Goal: Use online tool/utility: Utilize a website feature to perform a specific function

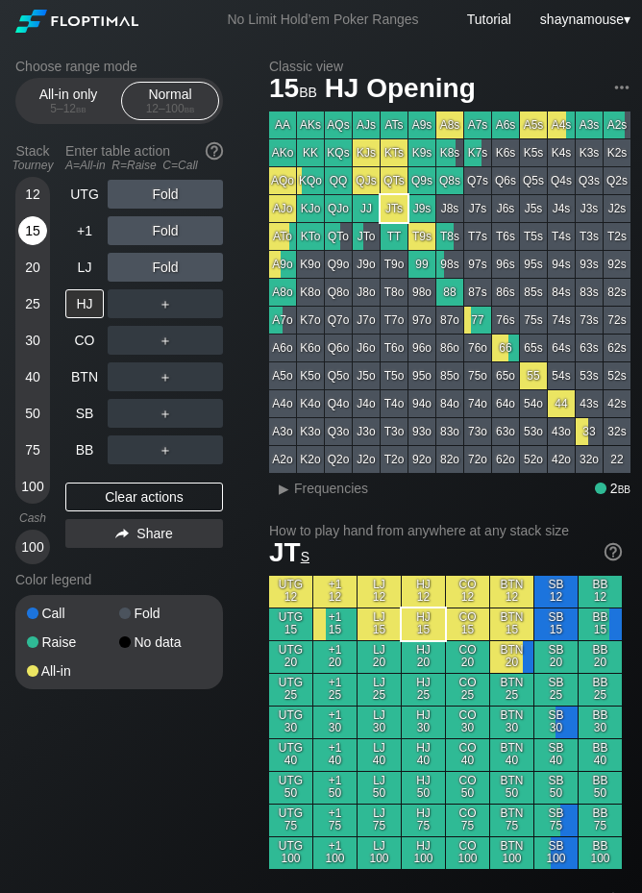
click at [44, 218] on div "15" at bounding box center [32, 234] width 29 height 37
click at [43, 191] on div "12" at bounding box center [32, 194] width 29 height 29
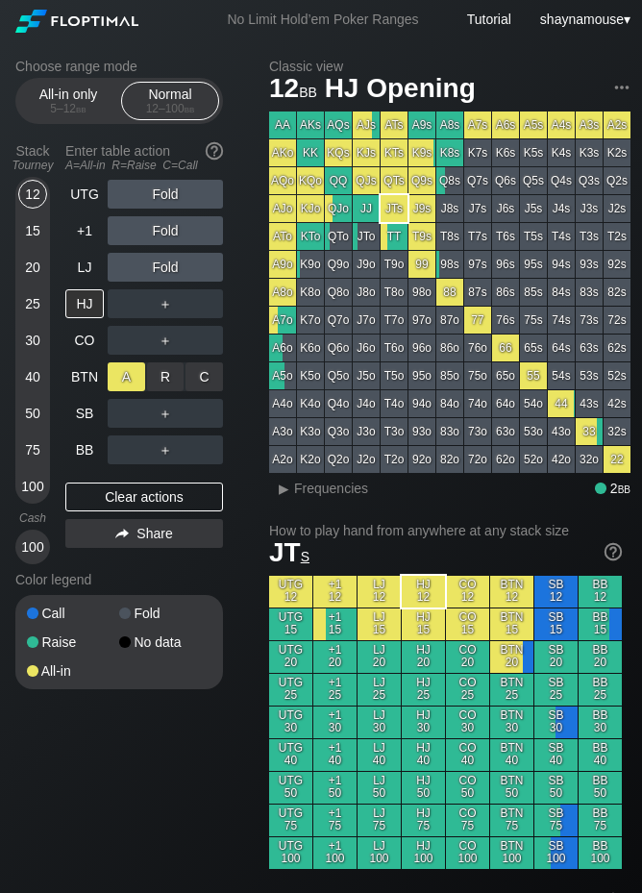
click at [124, 376] on div "A ✕" at bounding box center [126, 376] width 37 height 29
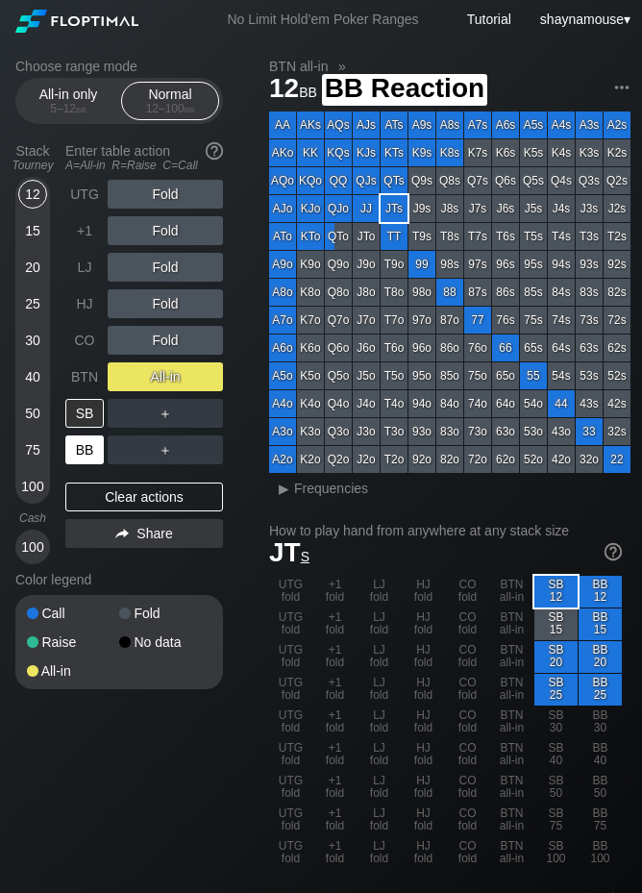
click at [71, 449] on div "BB" at bounding box center [84, 449] width 38 height 29
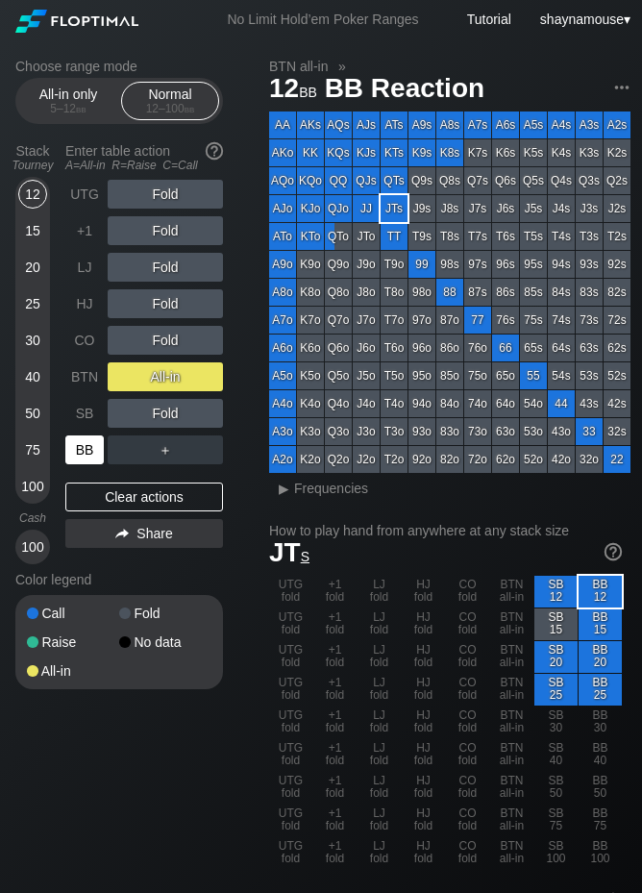
click at [71, 449] on div "BB" at bounding box center [84, 449] width 38 height 29
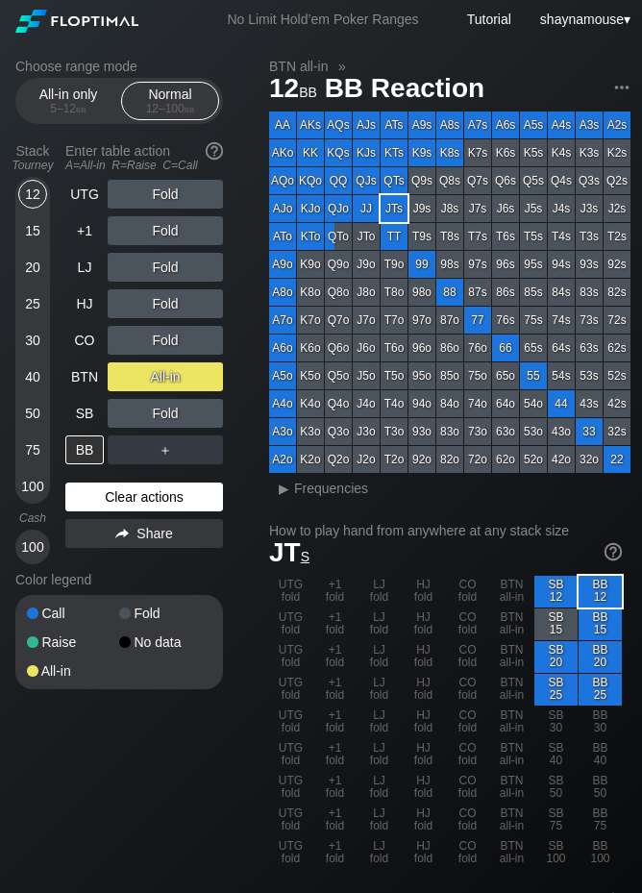
click at [128, 490] on div "Clear actions" at bounding box center [144, 496] width 158 height 29
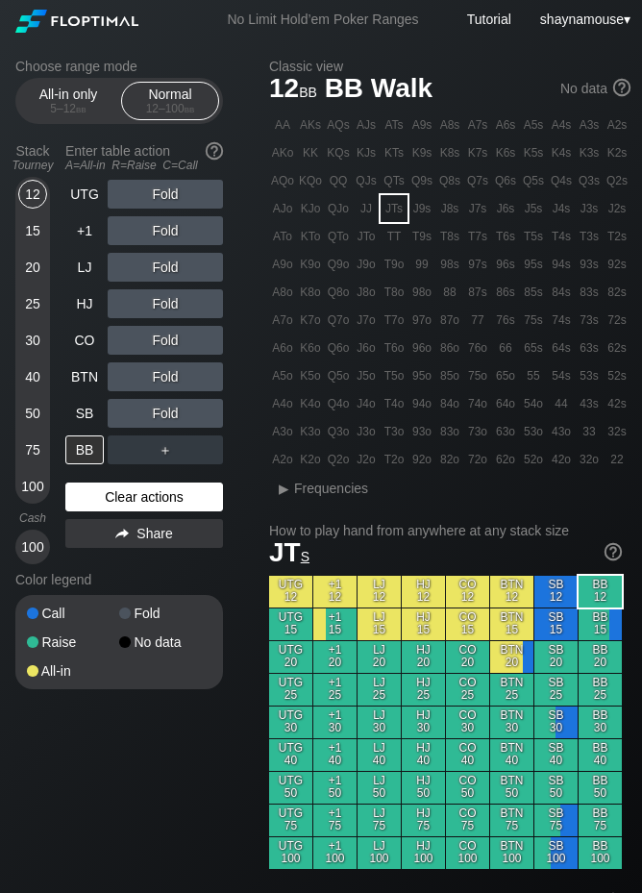
click at [125, 494] on div "Clear actions" at bounding box center [144, 496] width 158 height 29
click at [37, 231] on div "15" at bounding box center [32, 230] width 29 height 29
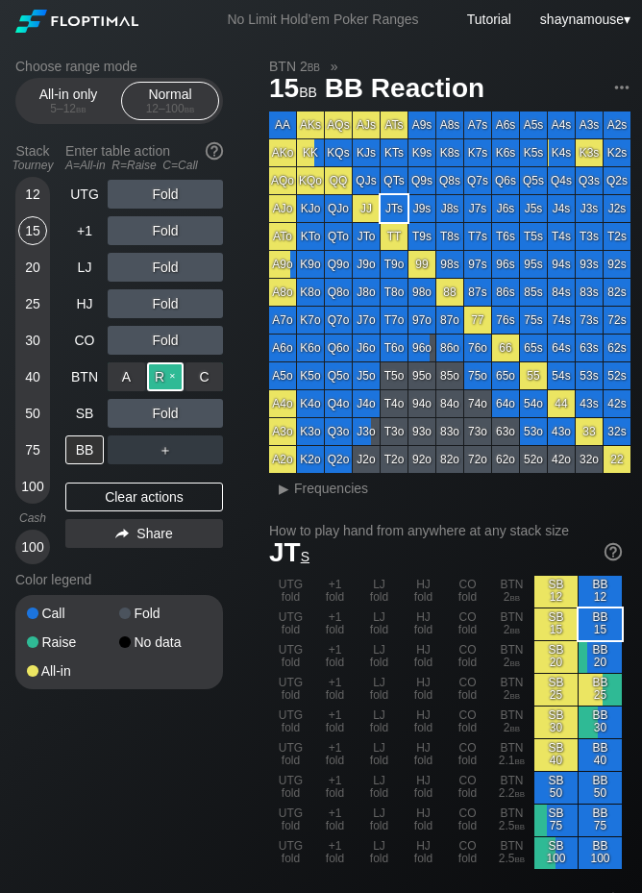
click at [159, 375] on div "R ✕" at bounding box center [165, 376] width 37 height 29
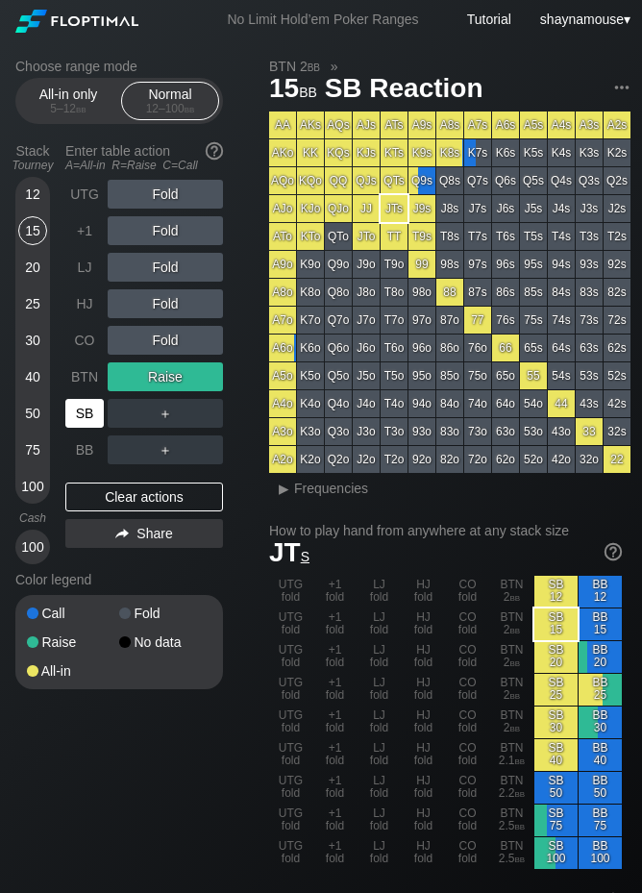
click at [80, 417] on div "SB" at bounding box center [84, 413] width 38 height 29
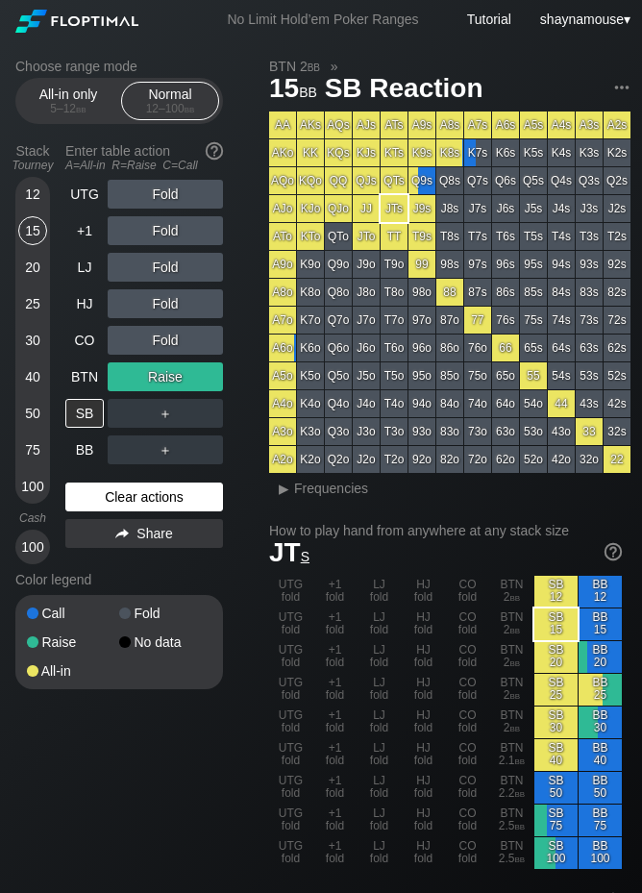
click at [161, 499] on div "Clear actions" at bounding box center [144, 496] width 158 height 29
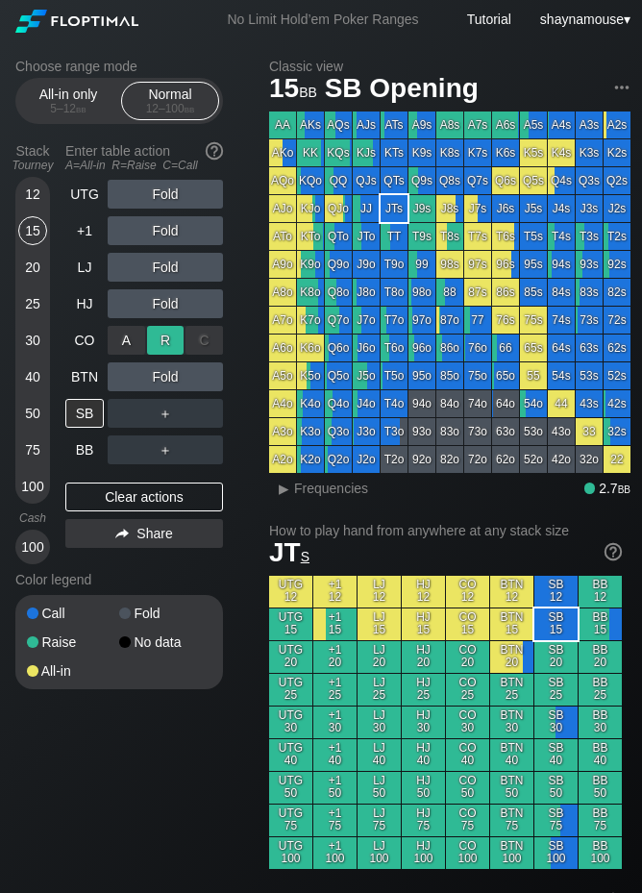
click at [167, 340] on div "R ✕" at bounding box center [165, 340] width 37 height 29
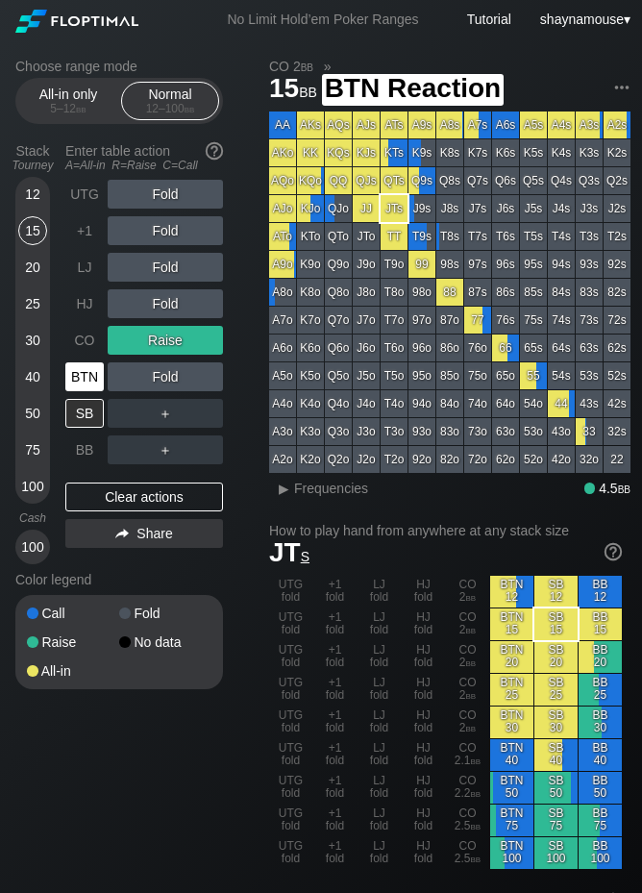
click at [95, 379] on div "BTN" at bounding box center [84, 376] width 38 height 29
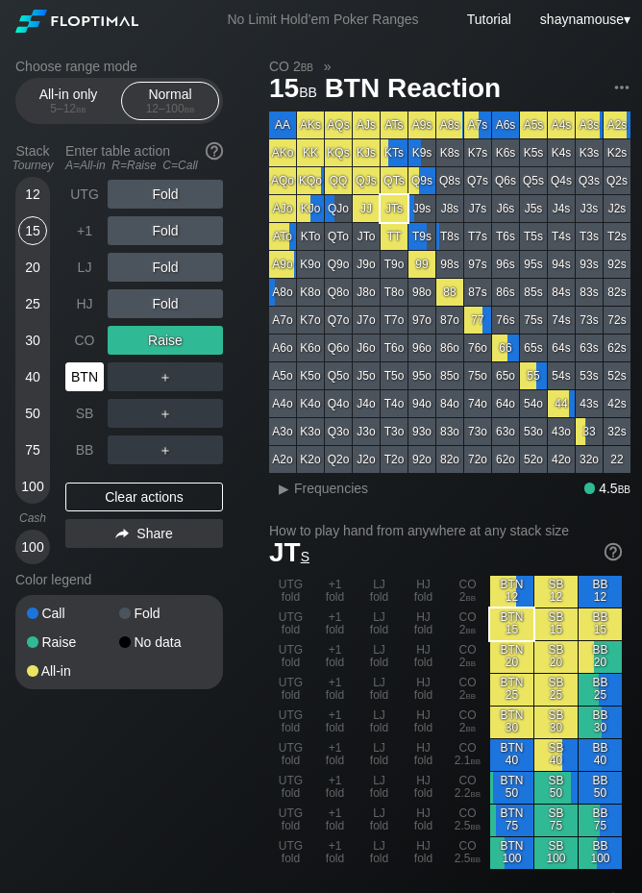
click at [95, 379] on div "BTN" at bounding box center [84, 376] width 38 height 29
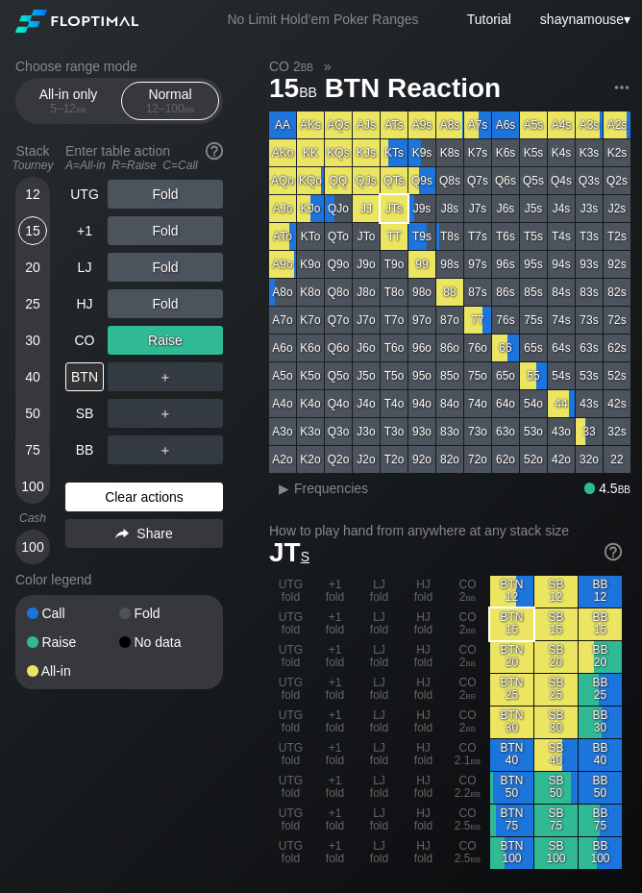
click at [99, 490] on div "Clear actions" at bounding box center [144, 496] width 158 height 29
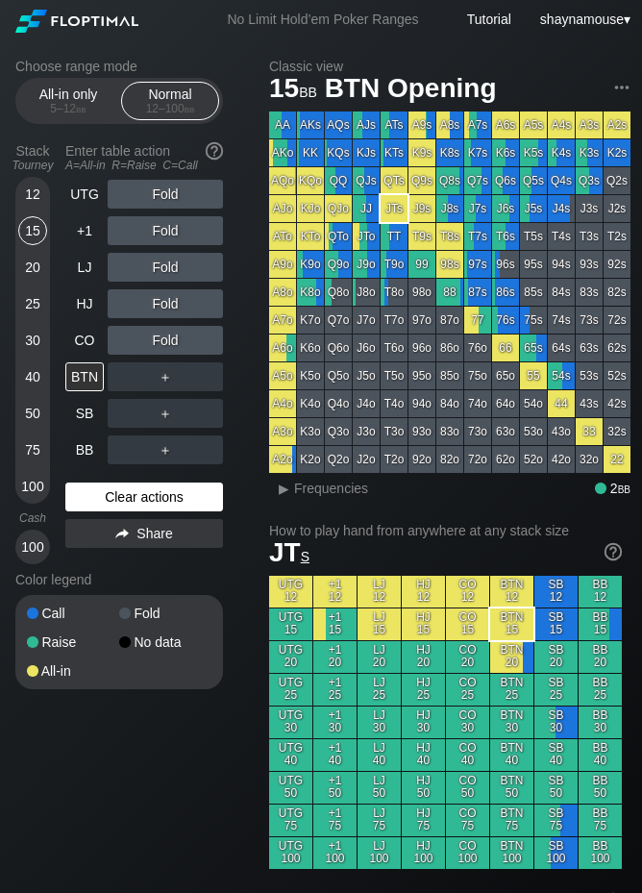
click at [99, 490] on div "Clear actions" at bounding box center [144, 496] width 158 height 29
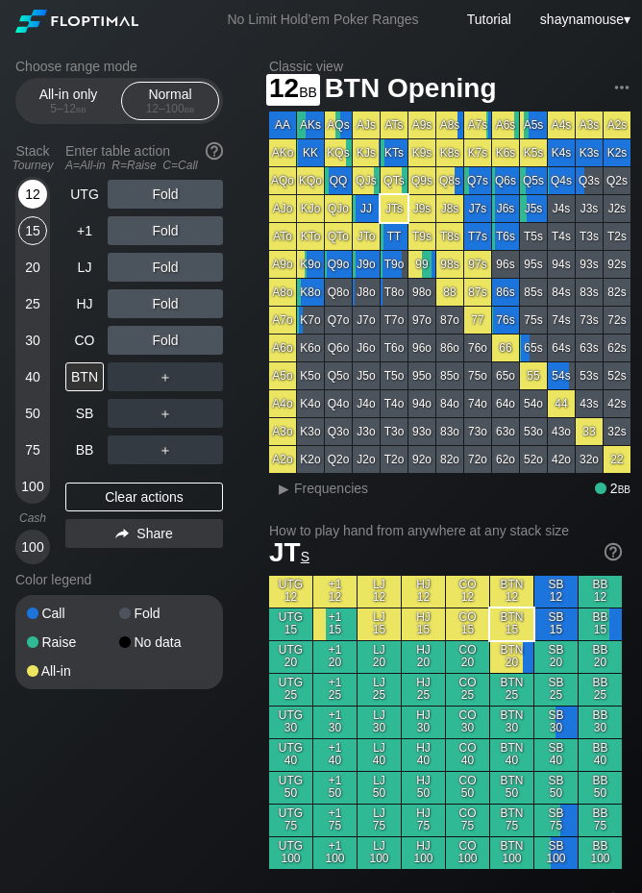
click at [30, 190] on div "12" at bounding box center [32, 194] width 29 height 29
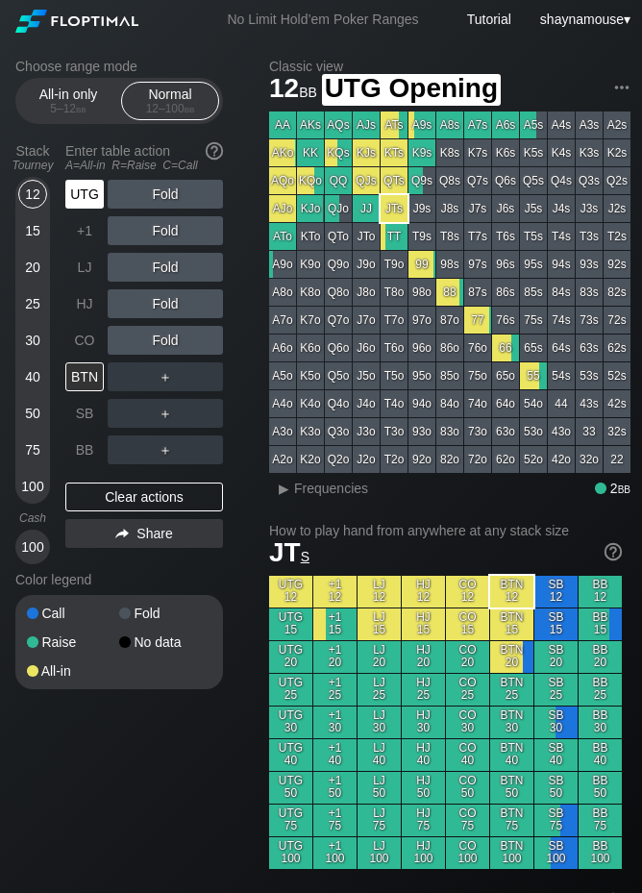
click at [85, 189] on div "UTG" at bounding box center [84, 194] width 38 height 29
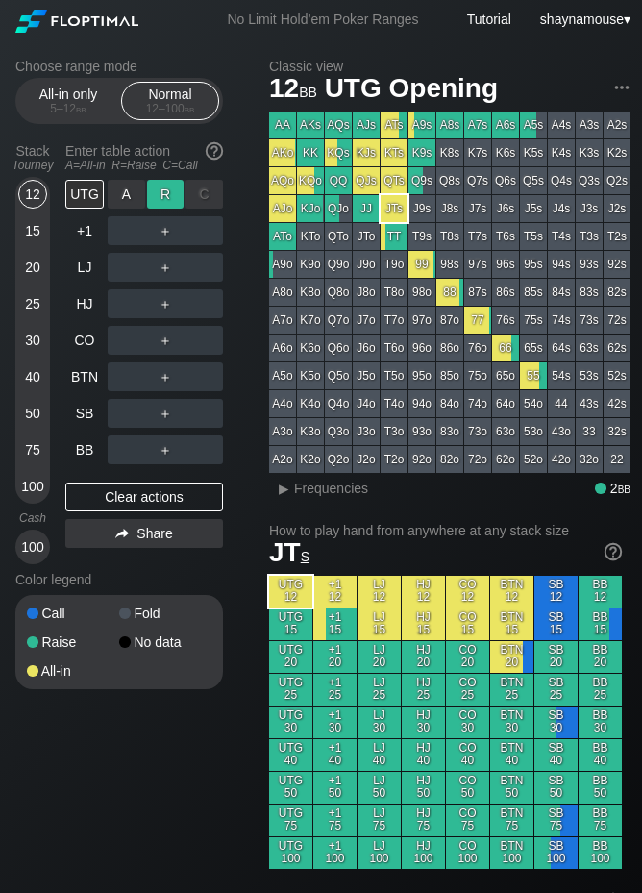
click at [157, 198] on div "R ✕" at bounding box center [165, 194] width 37 height 29
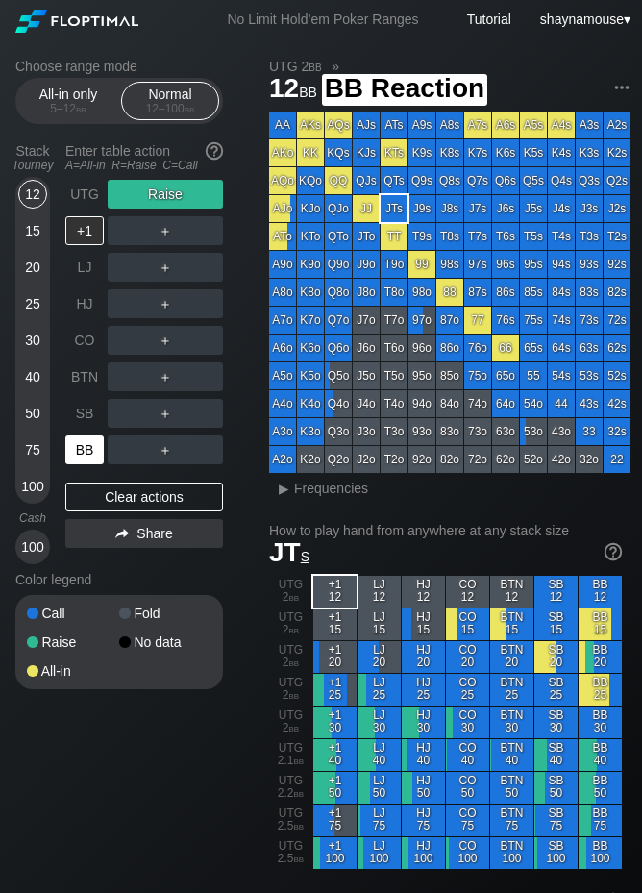
click at [90, 447] on div "BB" at bounding box center [84, 449] width 38 height 29
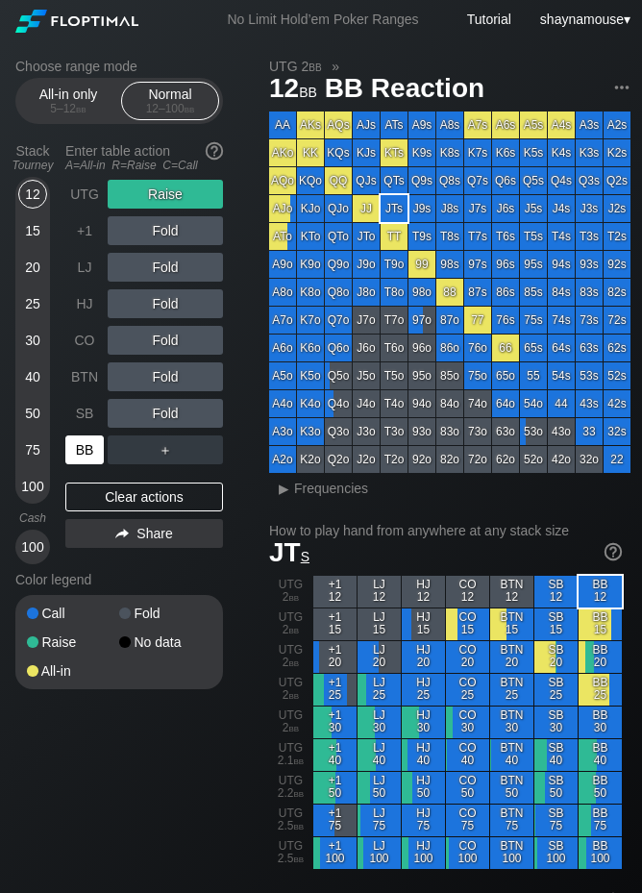
click at [90, 447] on div "BB" at bounding box center [84, 449] width 38 height 29
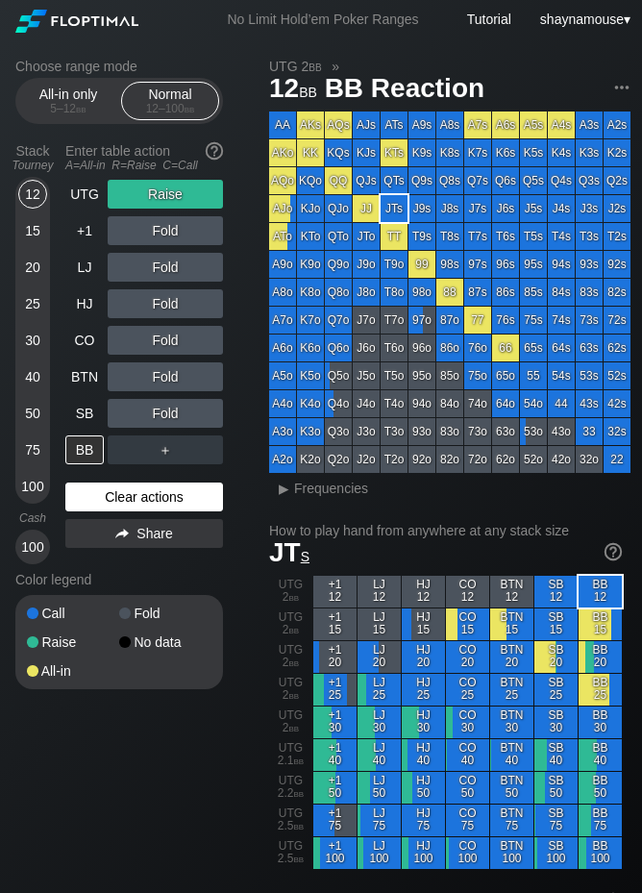
click at [188, 497] on div "Clear actions" at bounding box center [144, 496] width 158 height 29
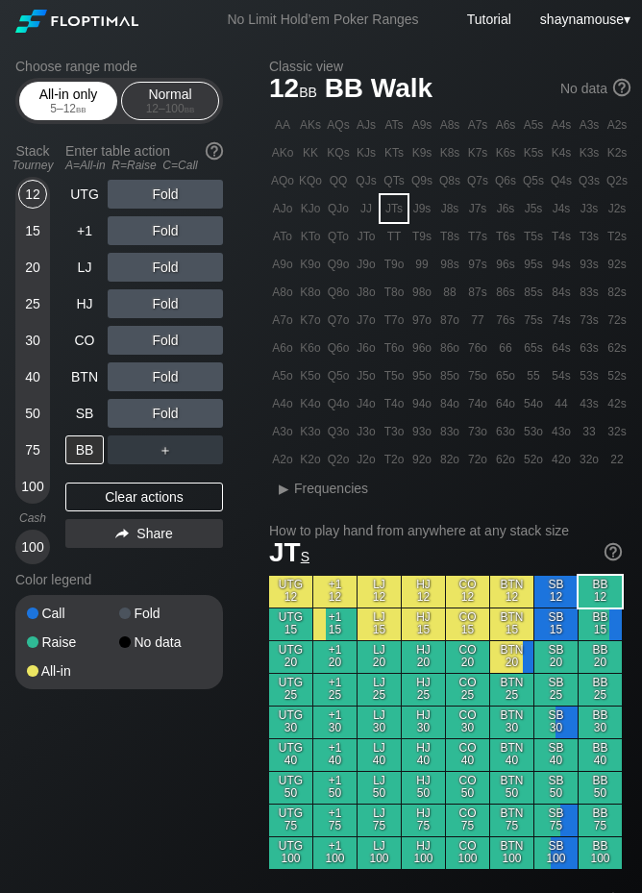
click at [43, 105] on div "5 – 12 bb" at bounding box center [68, 108] width 81 height 13
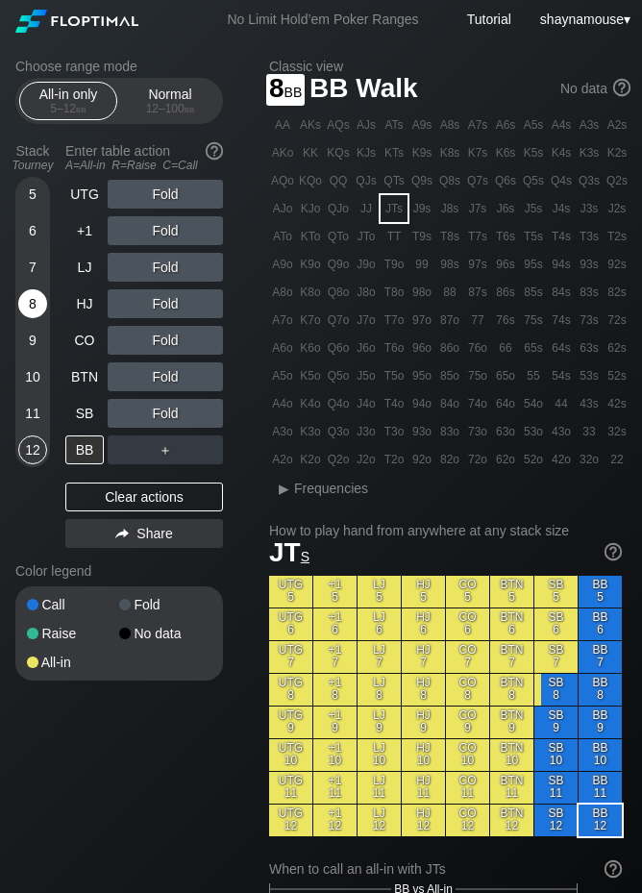
click at [29, 309] on div "8" at bounding box center [32, 303] width 29 height 29
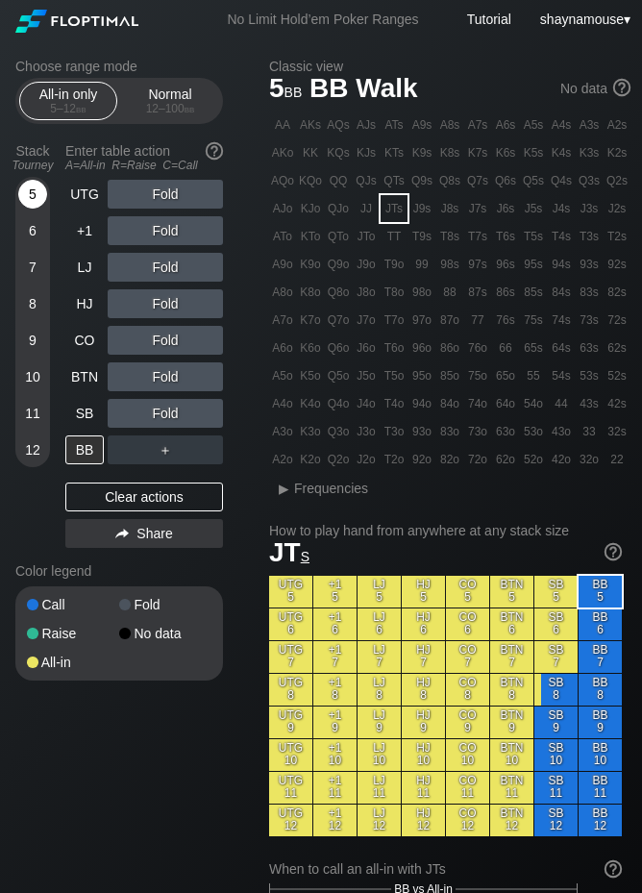
click at [34, 196] on div "5" at bounding box center [32, 194] width 29 height 29
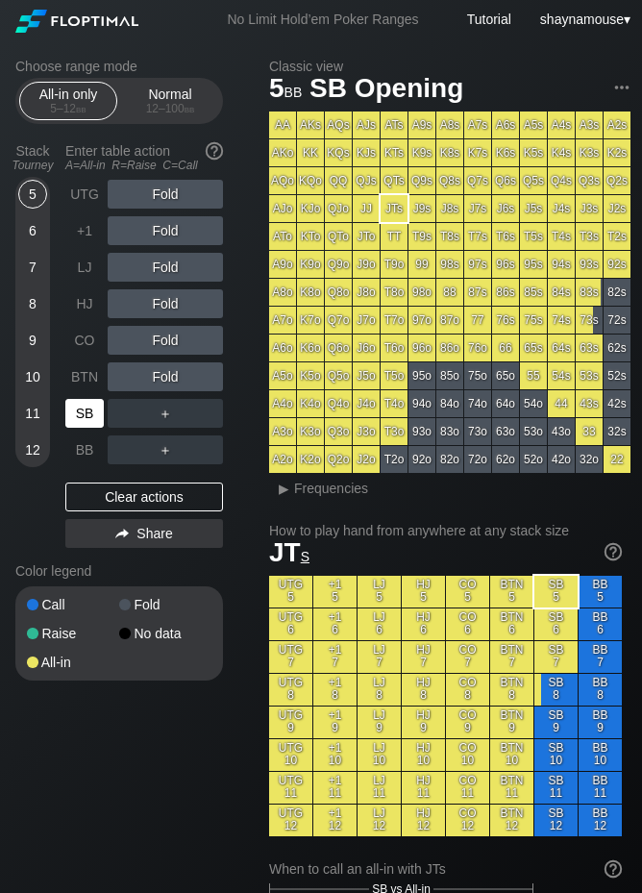
click at [77, 414] on div "SB" at bounding box center [84, 413] width 38 height 29
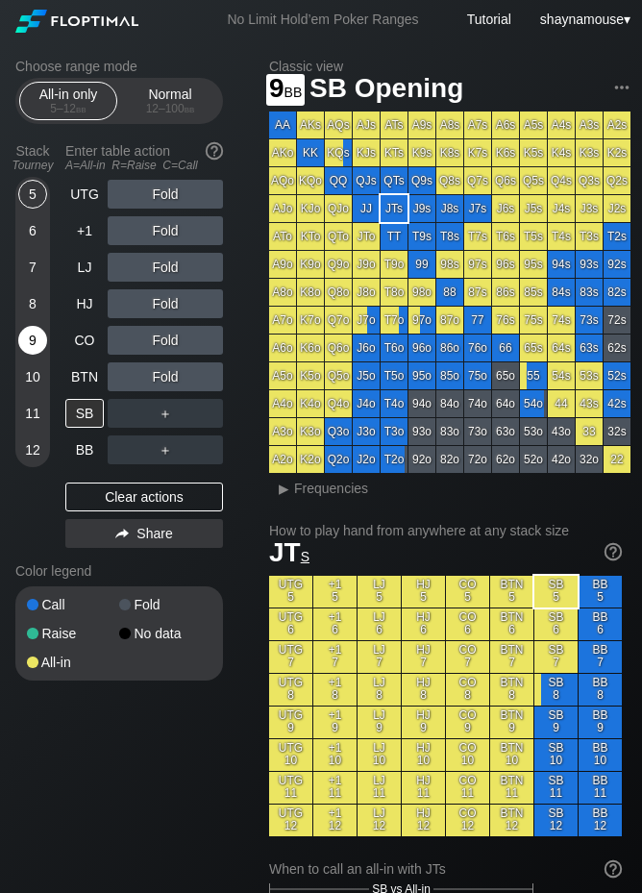
click at [28, 347] on div "9" at bounding box center [32, 340] width 29 height 29
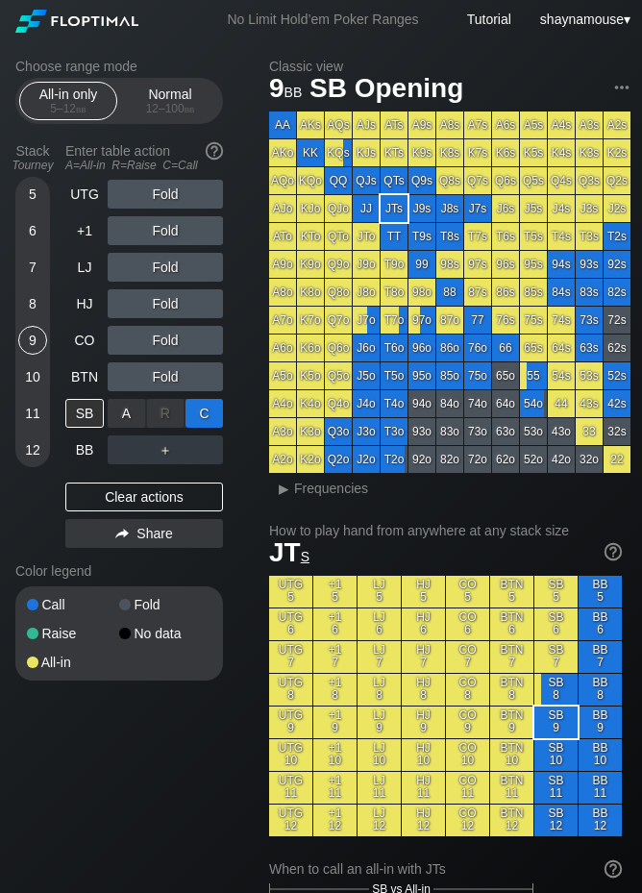
click at [192, 422] on div "C ✕" at bounding box center [203, 413] width 37 height 29
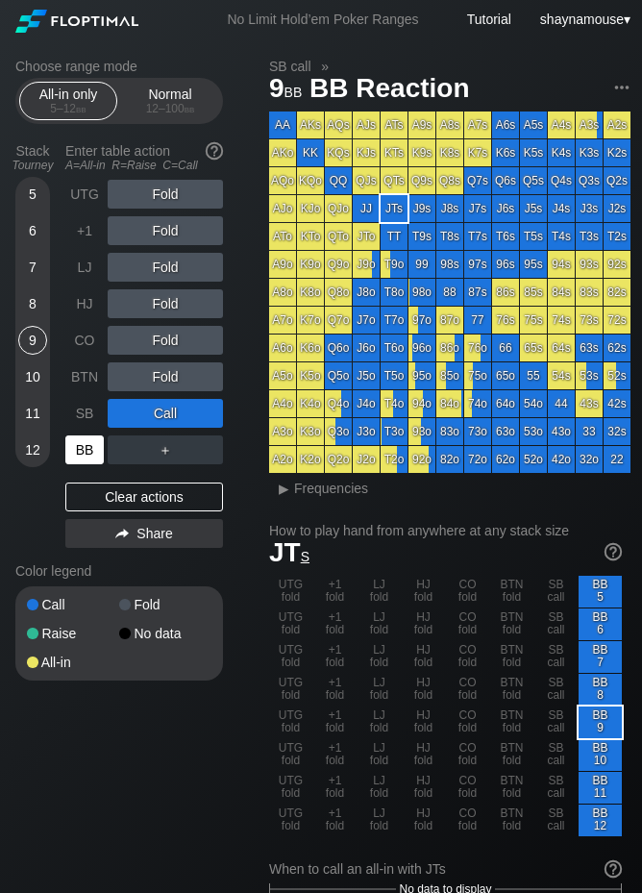
click at [83, 440] on div "BB" at bounding box center [84, 449] width 38 height 29
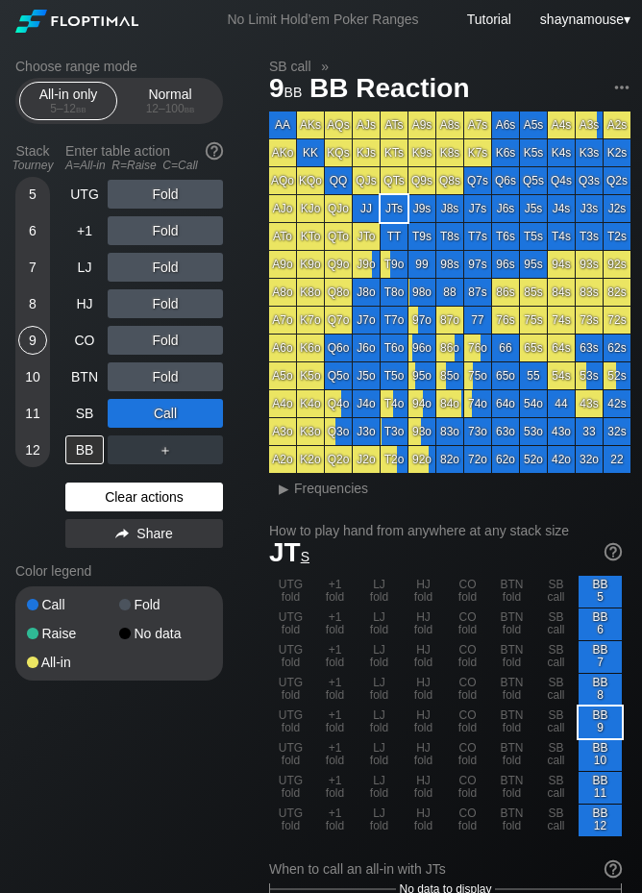
click at [134, 502] on div "Clear actions" at bounding box center [144, 496] width 158 height 29
